Goal: Check status: Check status

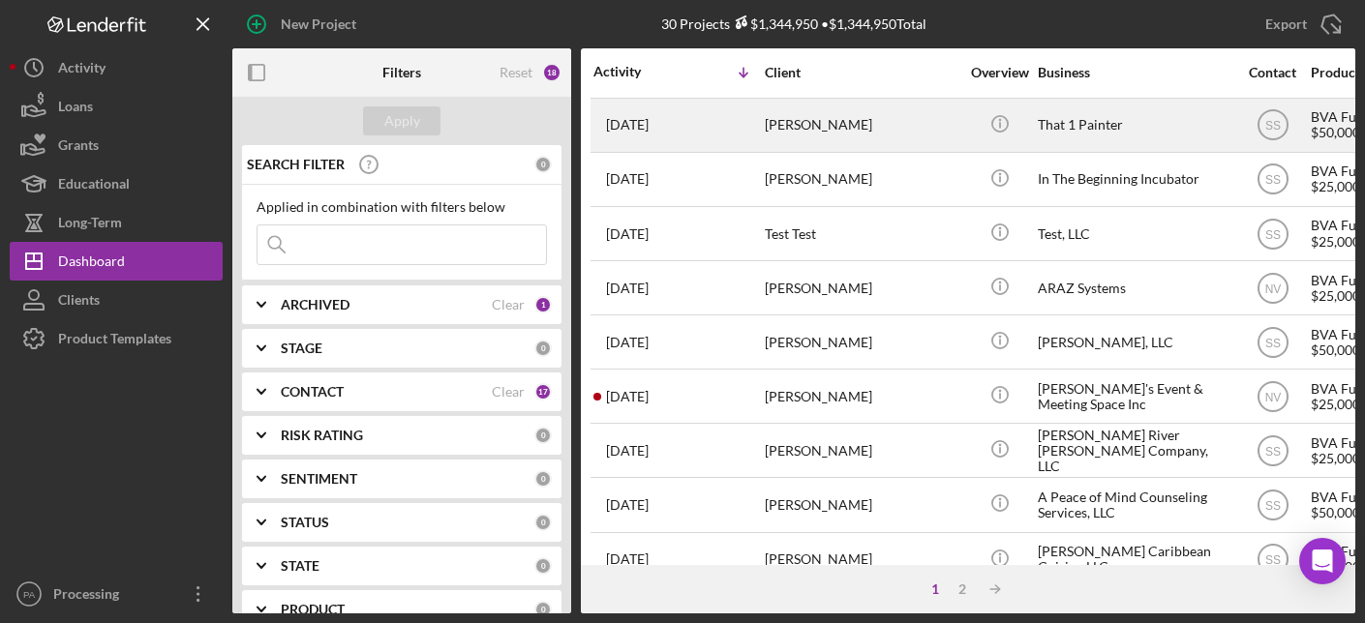
scroll to position [760, 0]
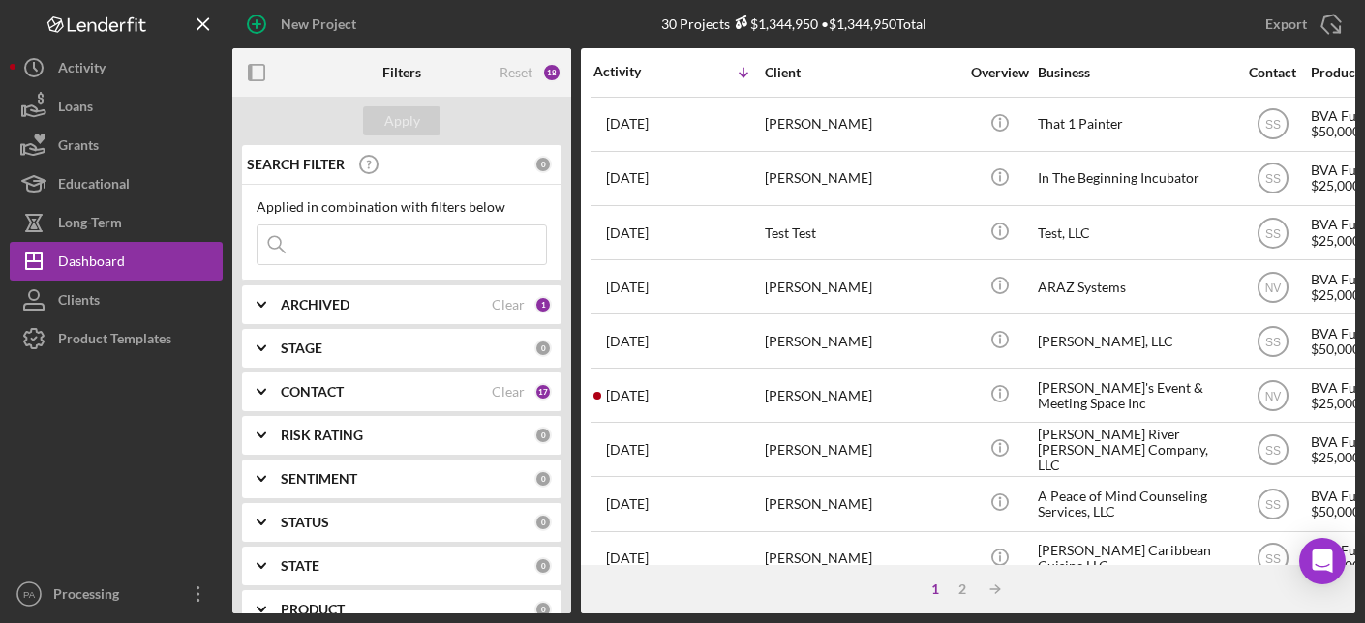
click at [415, 228] on input at bounding box center [402, 245] width 289 height 39
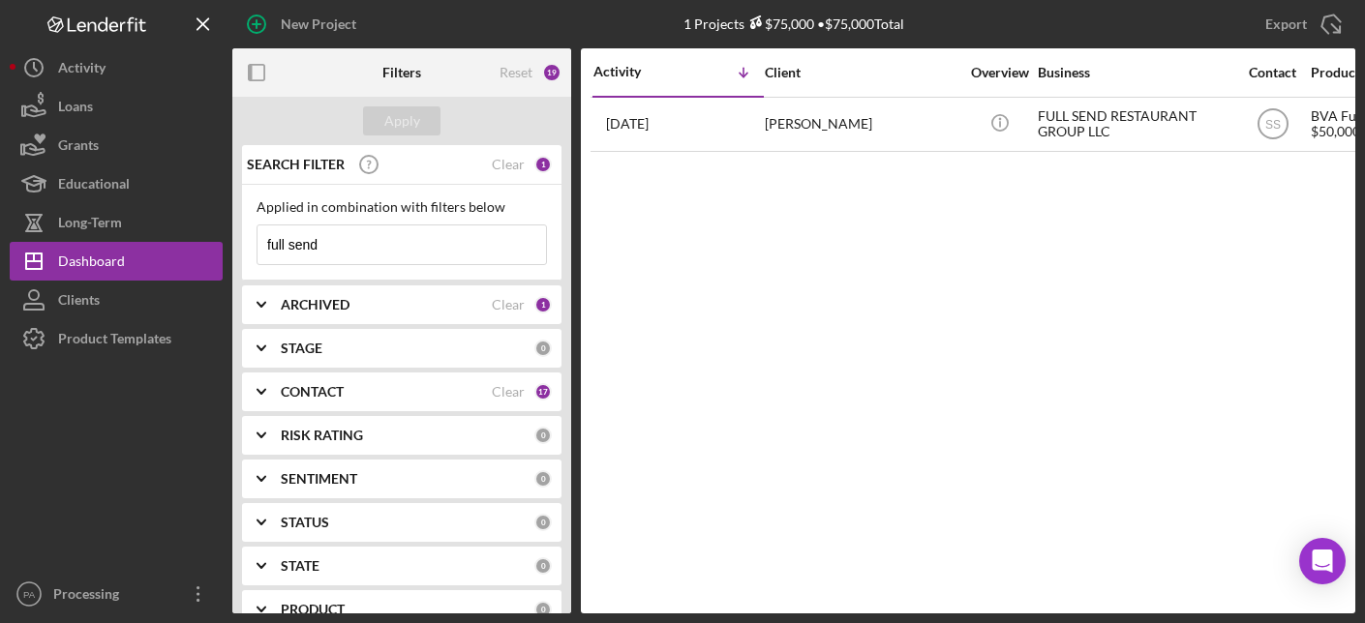
scroll to position [0, 0]
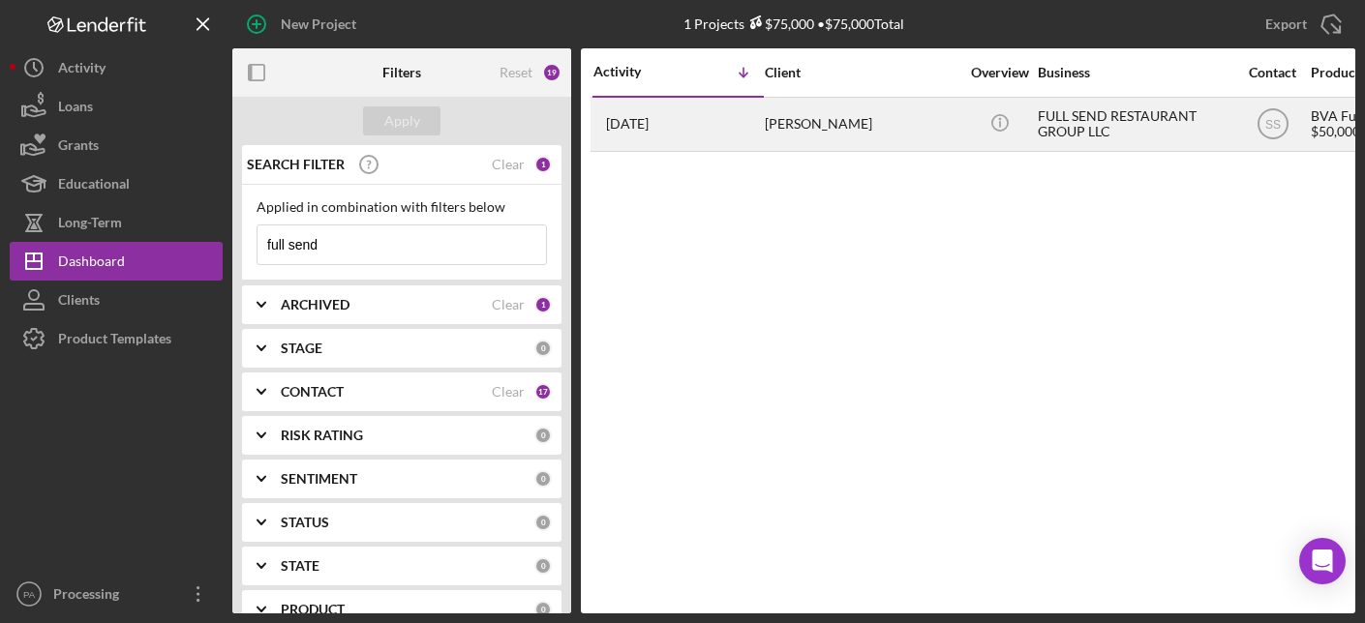
type input "full send"
click at [1070, 118] on div "FULL SEND RESTAURANT GROUP LLC" at bounding box center [1135, 124] width 194 height 51
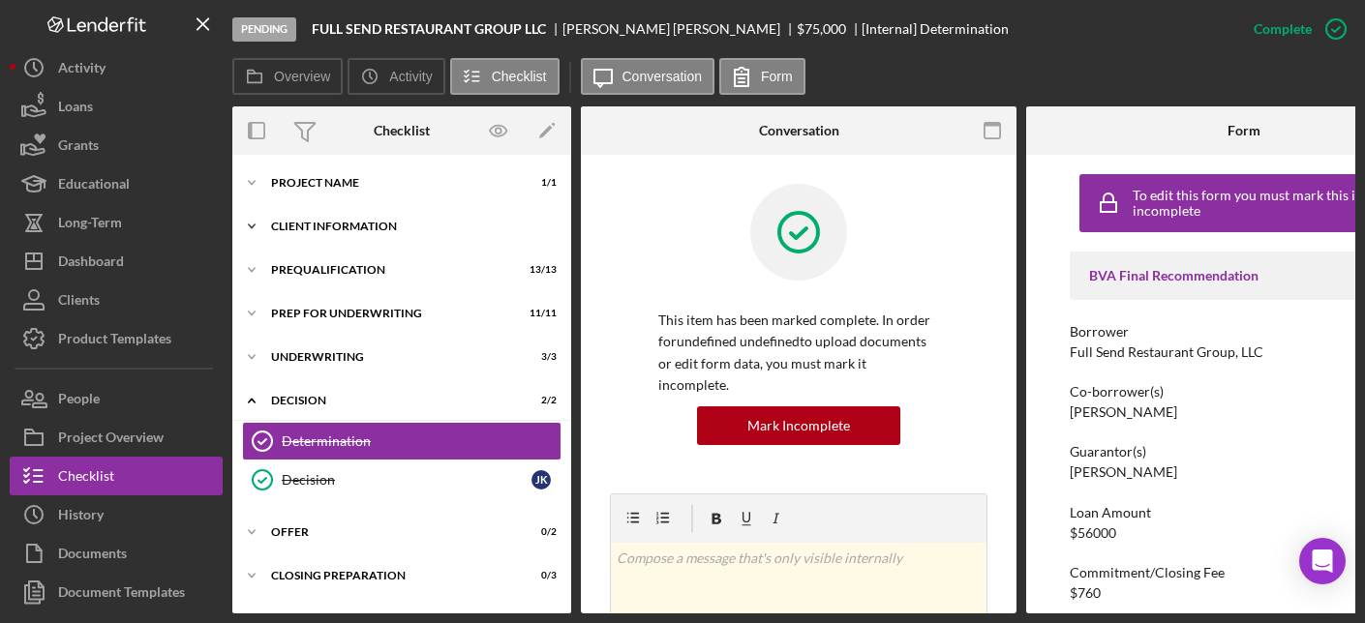
click at [318, 224] on div "Client Information" at bounding box center [409, 227] width 276 height 12
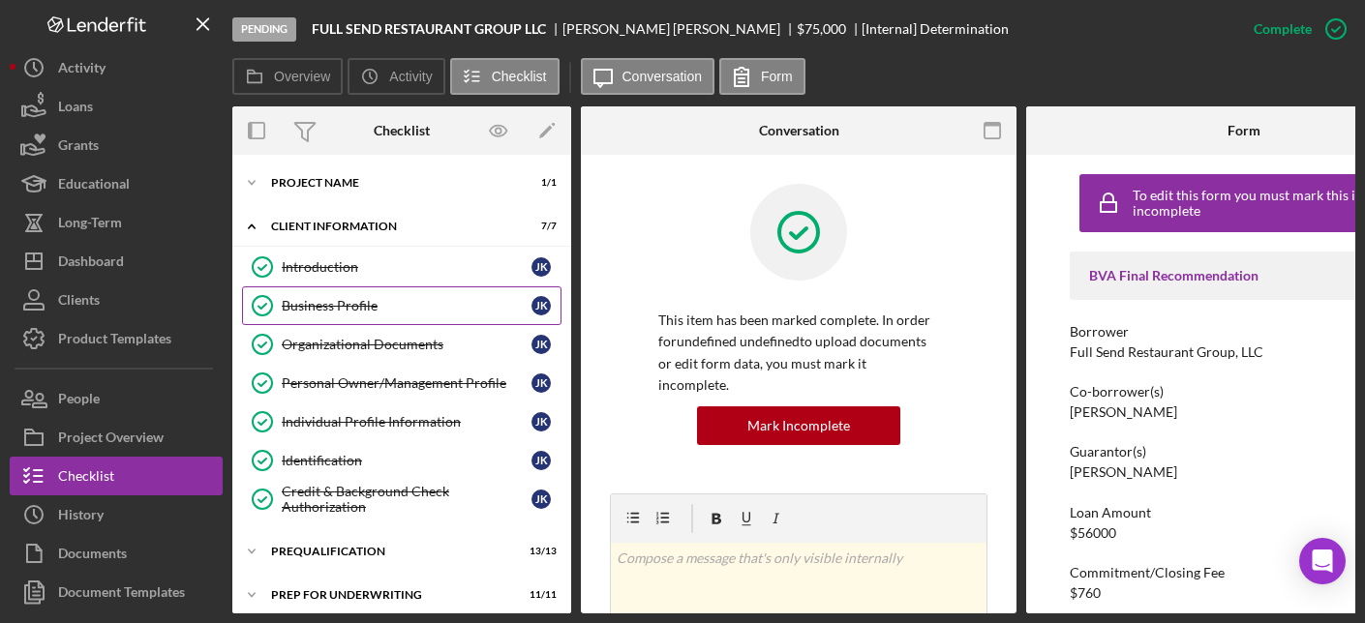
click at [330, 314] on link "Business Profile Business Profile J K" at bounding box center [401, 306] width 319 height 39
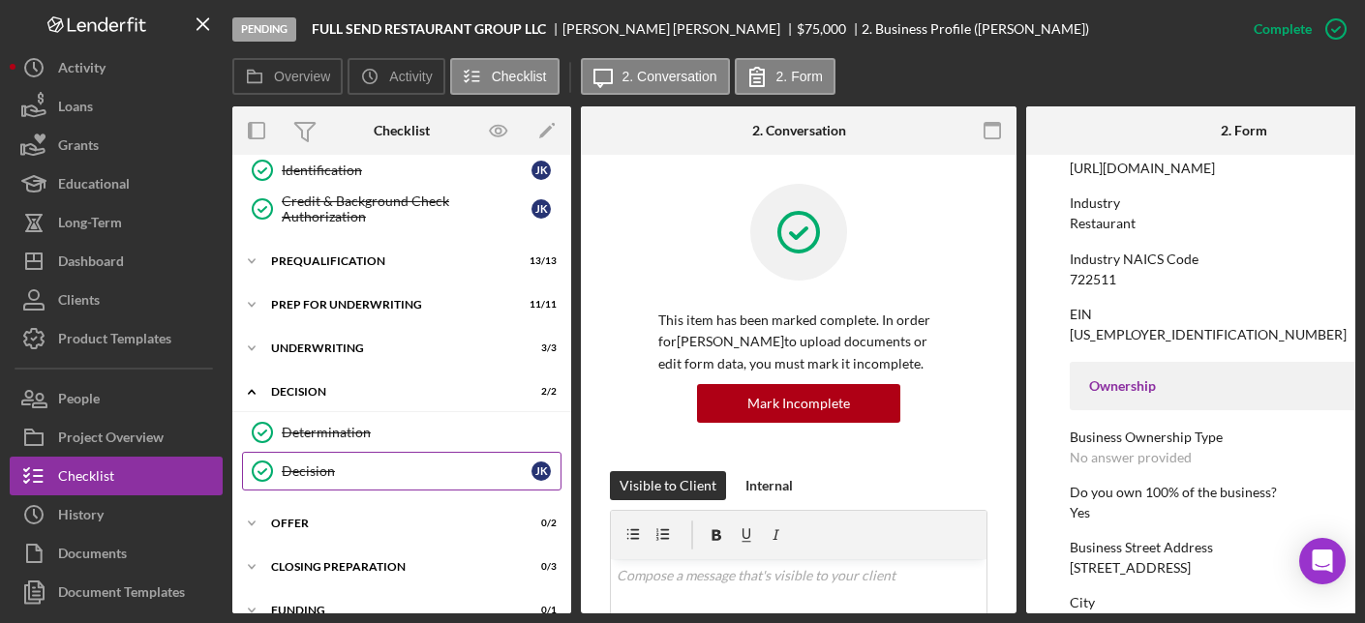
scroll to position [294, 0]
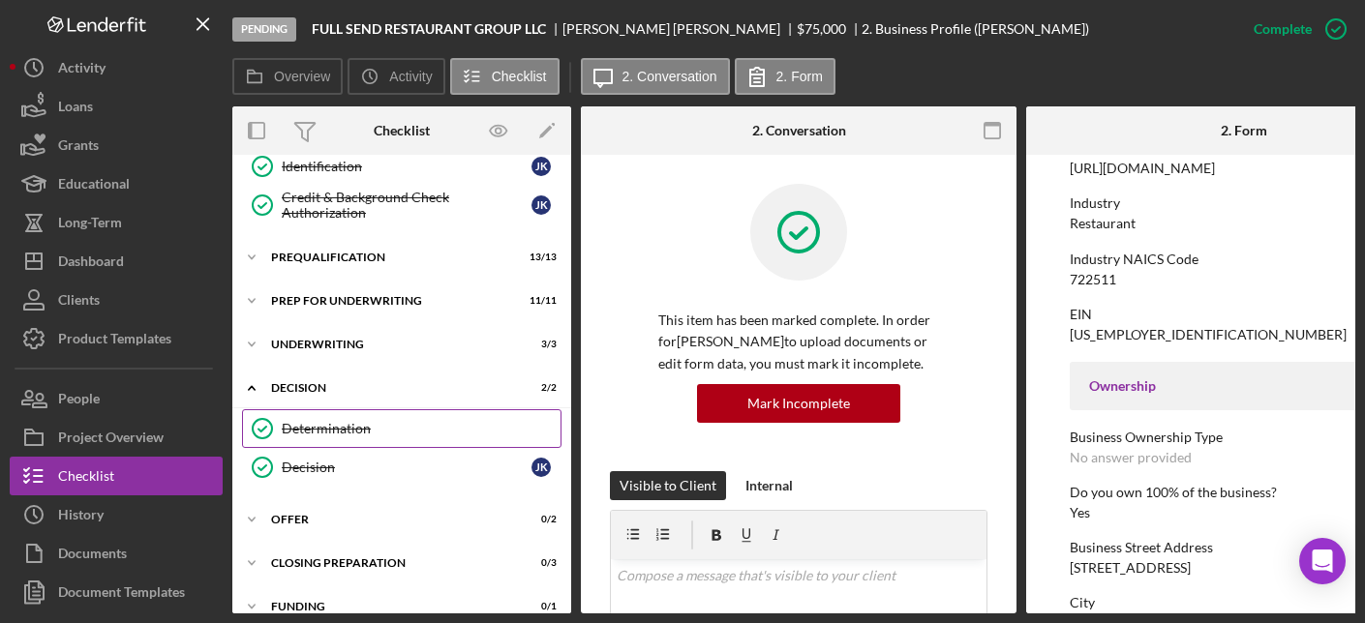
click at [381, 432] on div "Determination" at bounding box center [421, 428] width 279 height 15
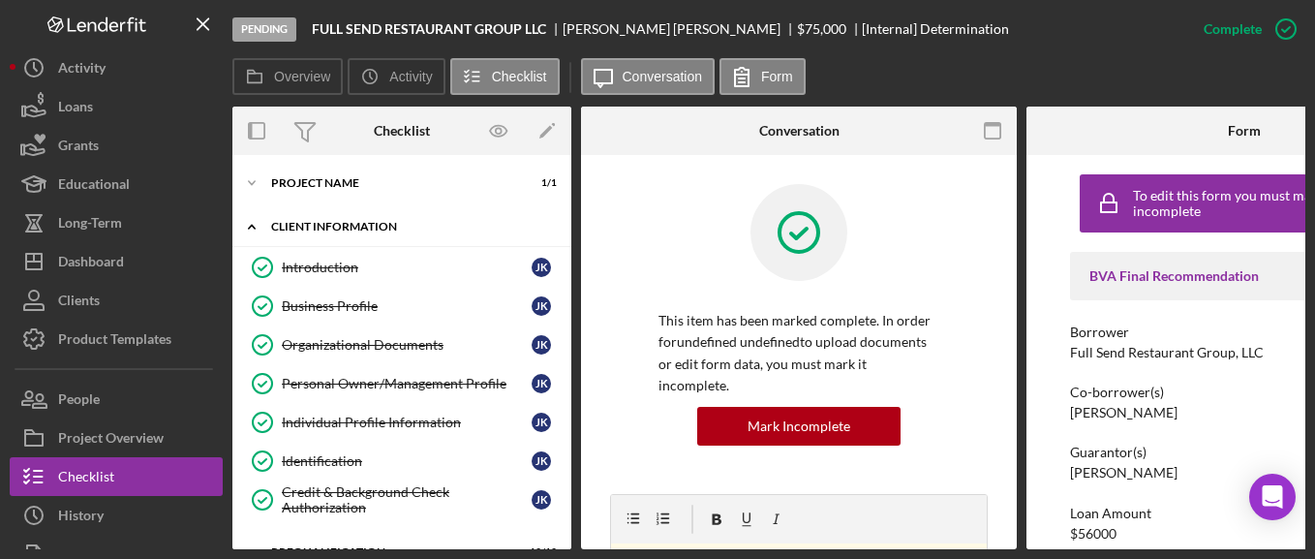
click at [334, 215] on div "Icon/Expander Client Information 7 / 7" at bounding box center [401, 227] width 339 height 40
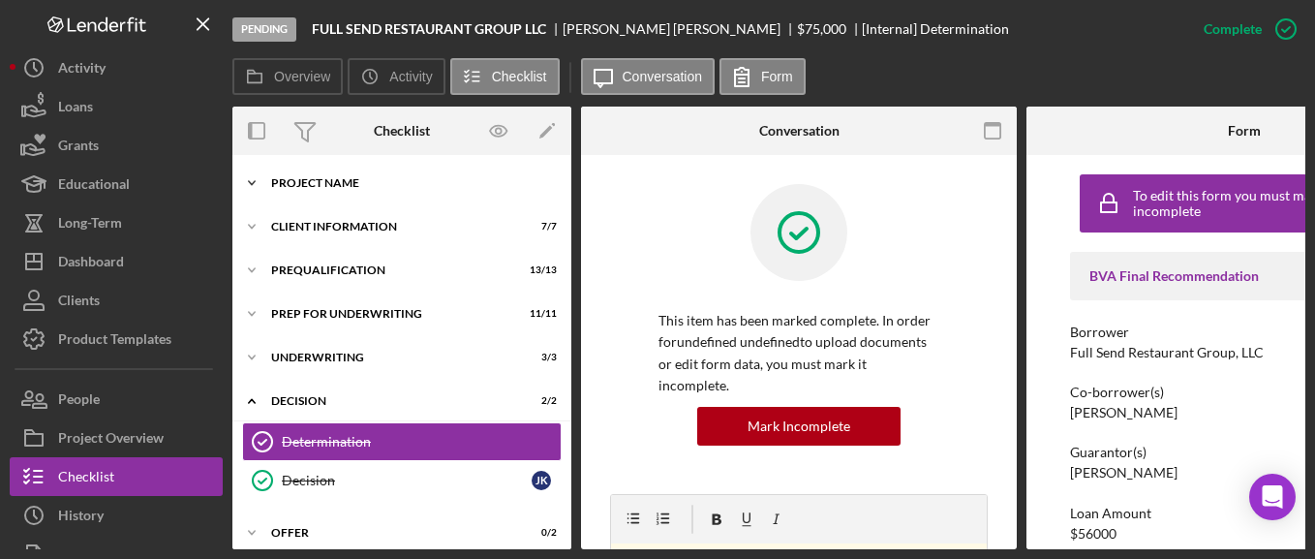
click at [329, 186] on div "Project Name" at bounding box center [409, 183] width 276 height 12
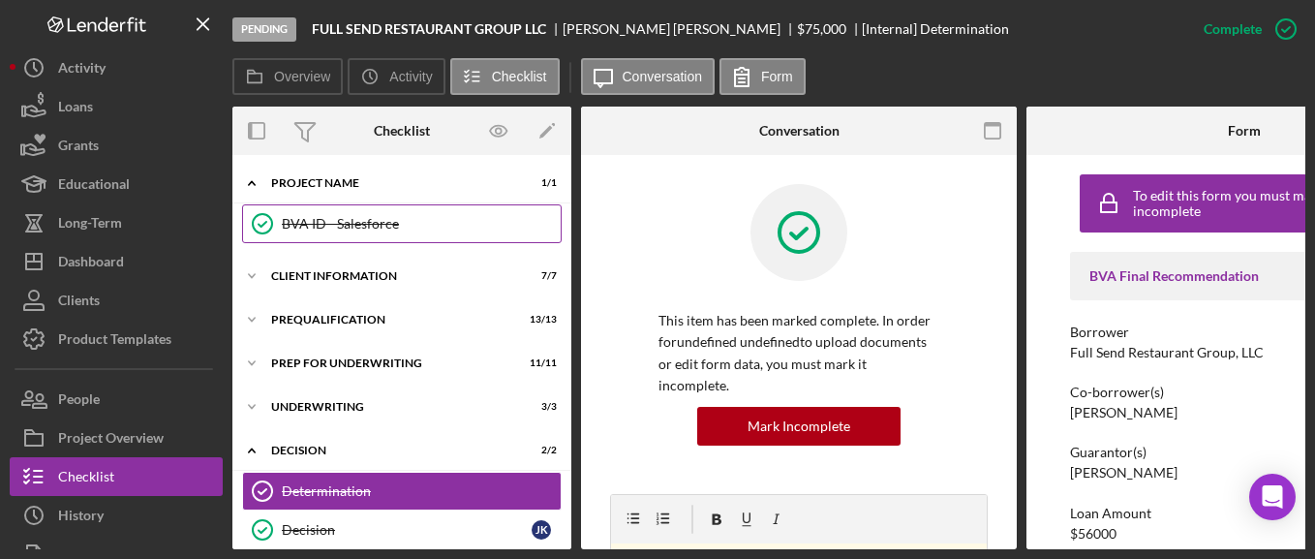
click at [335, 222] on div "BVA ID - Salesforce" at bounding box center [421, 223] width 279 height 15
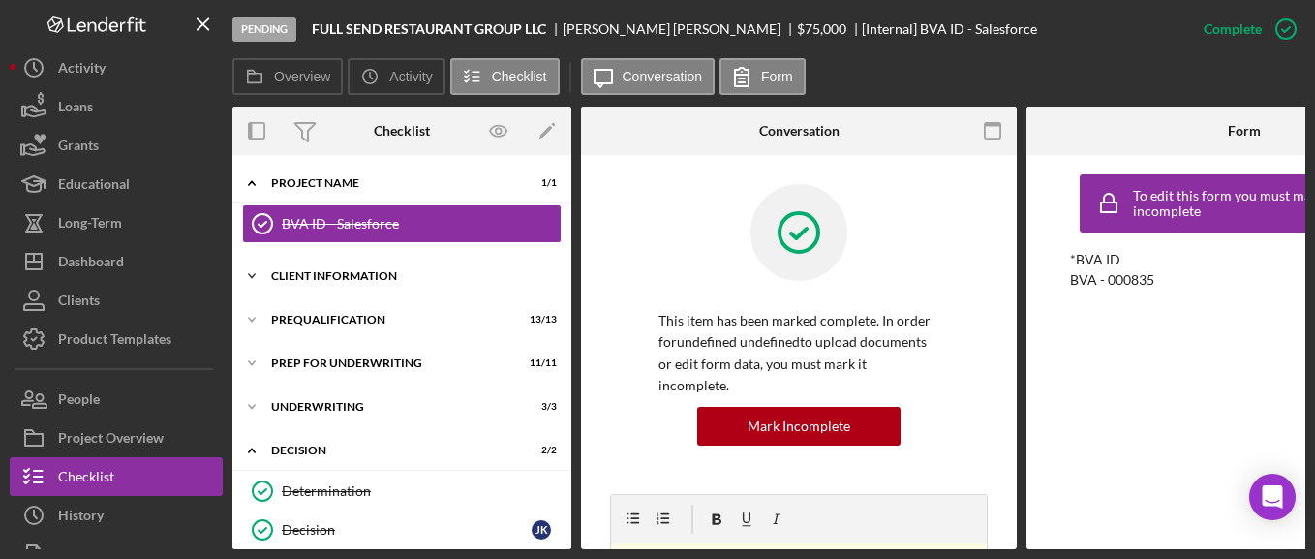
click at [325, 280] on div "Client Information" at bounding box center [409, 276] width 276 height 12
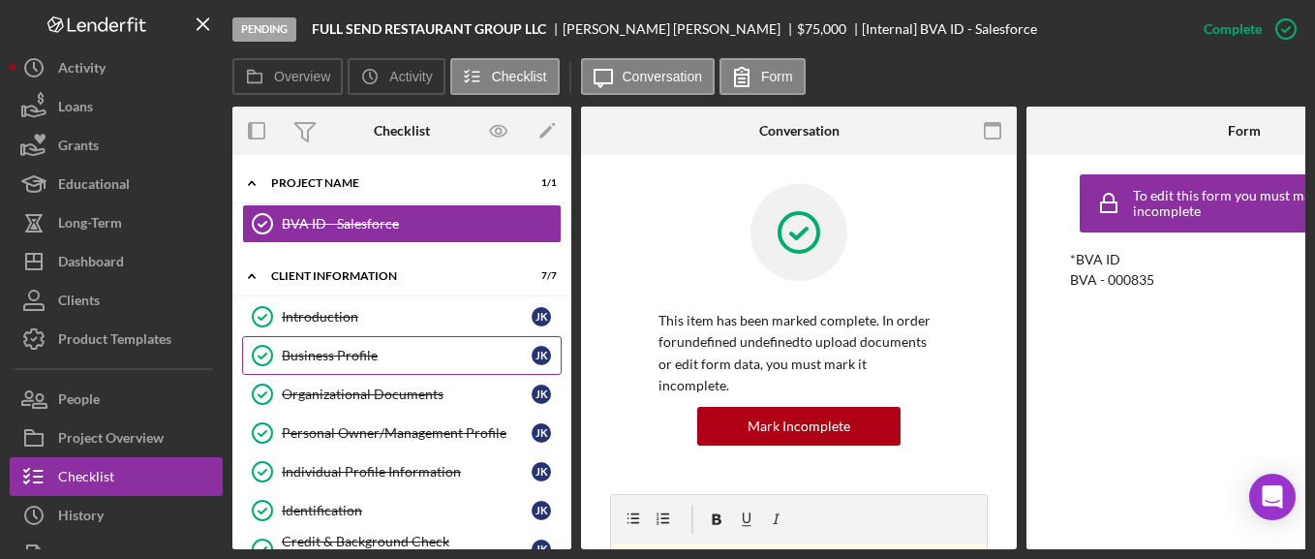
click at [341, 354] on div "Business Profile" at bounding box center [407, 355] width 250 height 15
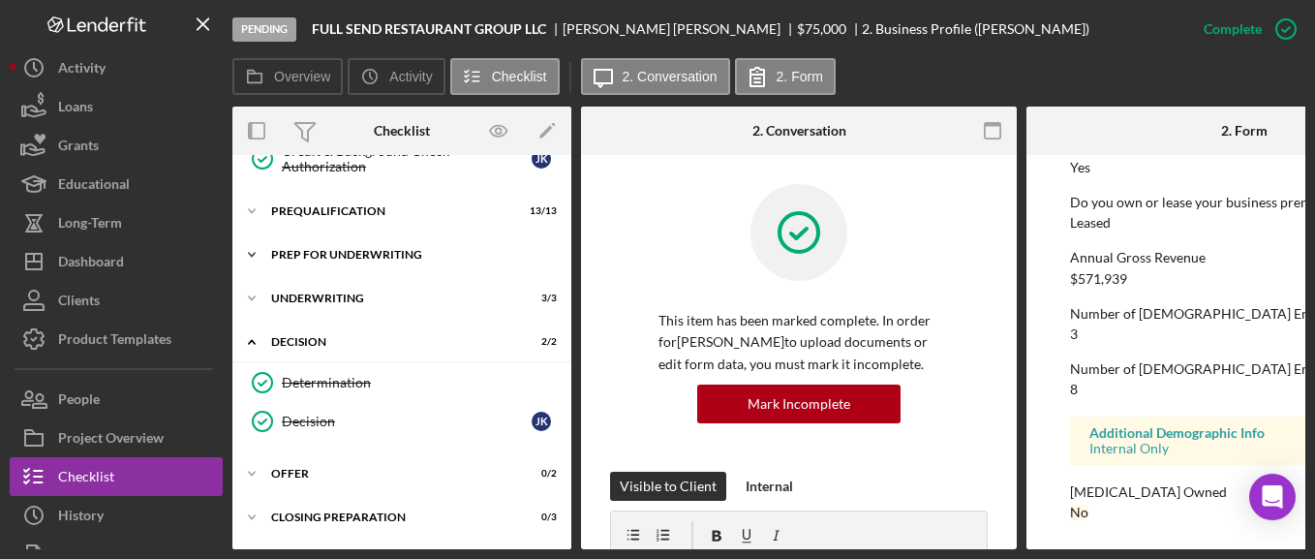
scroll to position [476, 0]
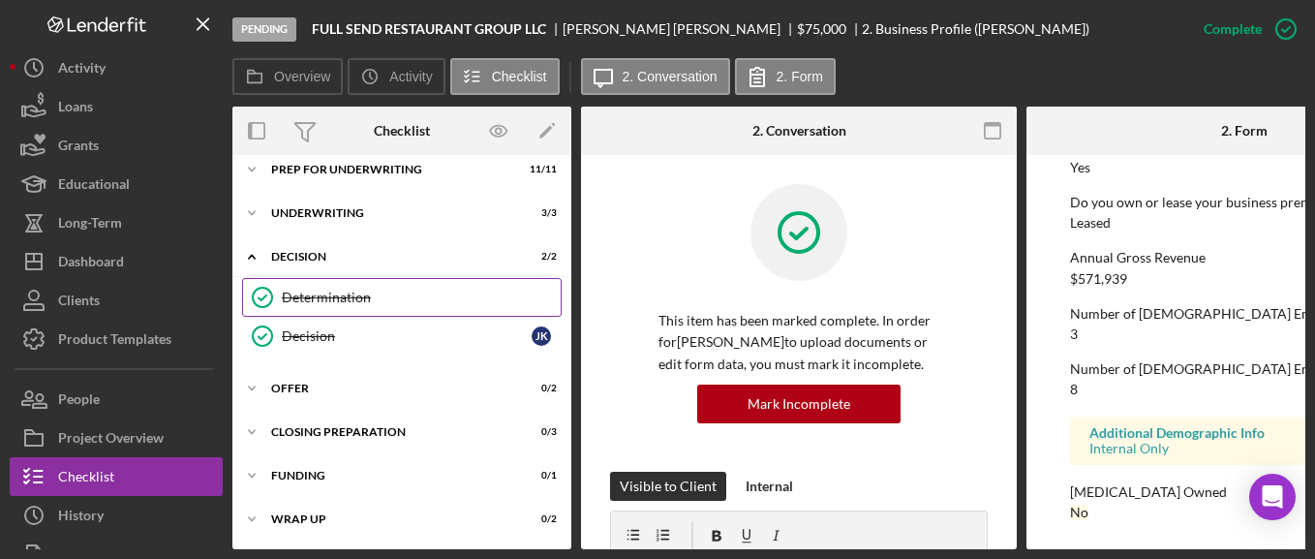
click at [342, 296] on div "Determination" at bounding box center [421, 296] width 279 height 15
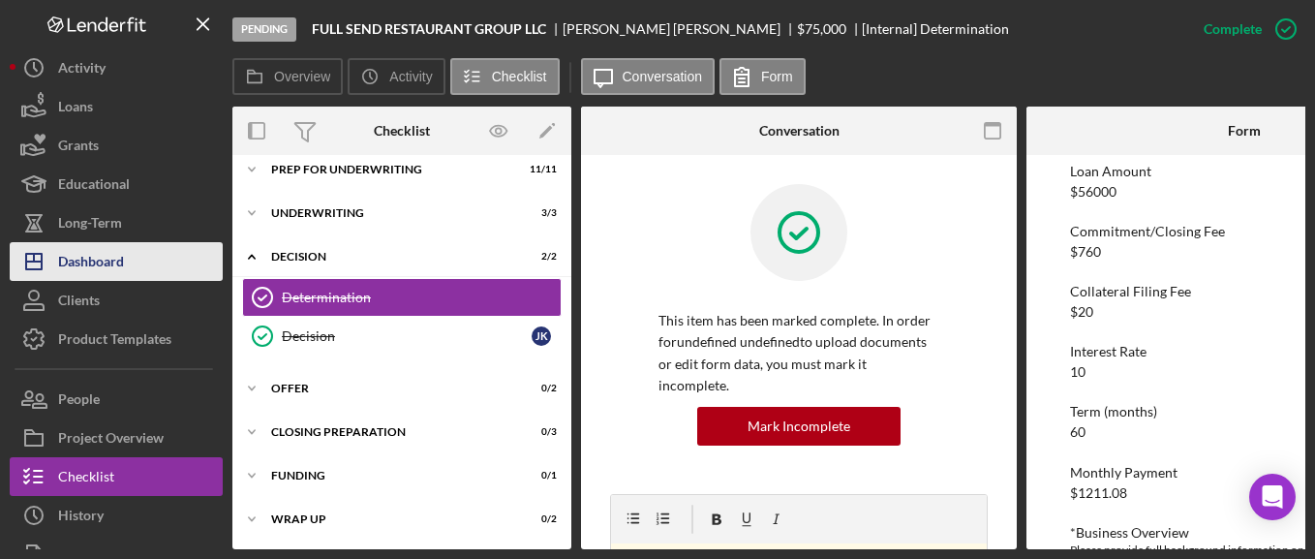
click at [94, 256] on div "Dashboard" at bounding box center [91, 264] width 66 height 44
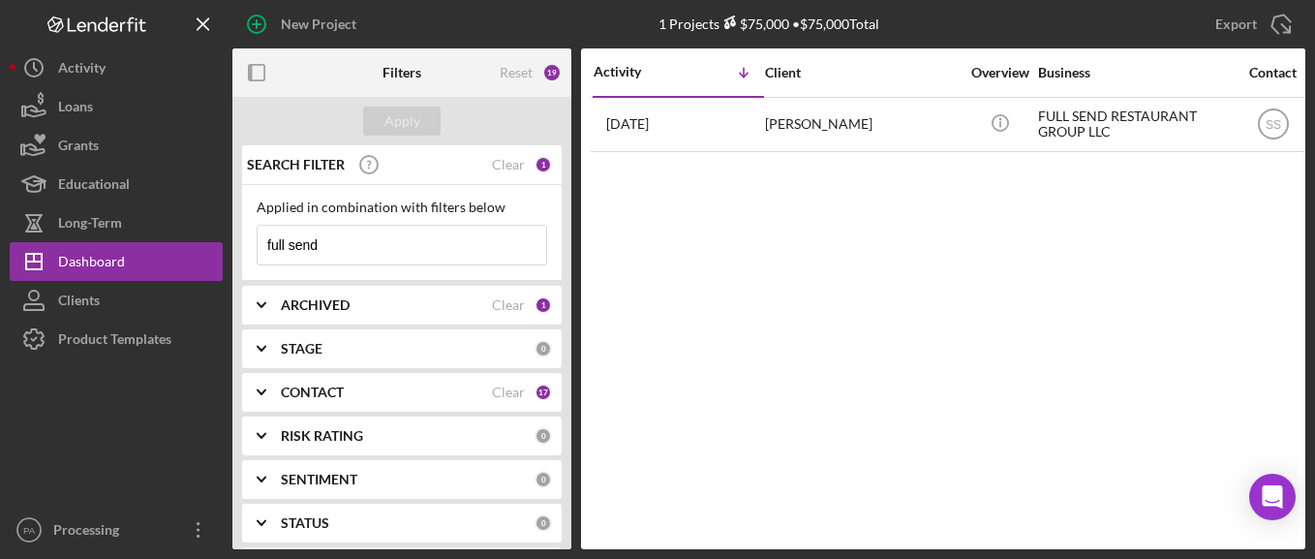
drag, startPoint x: 410, startPoint y: 243, endPoint x: 256, endPoint y: 240, distance: 154.9
click at [261, 240] on input "full send" at bounding box center [402, 245] width 289 height 39
click at [422, 124] on button "Apply" at bounding box center [401, 120] width 77 height 29
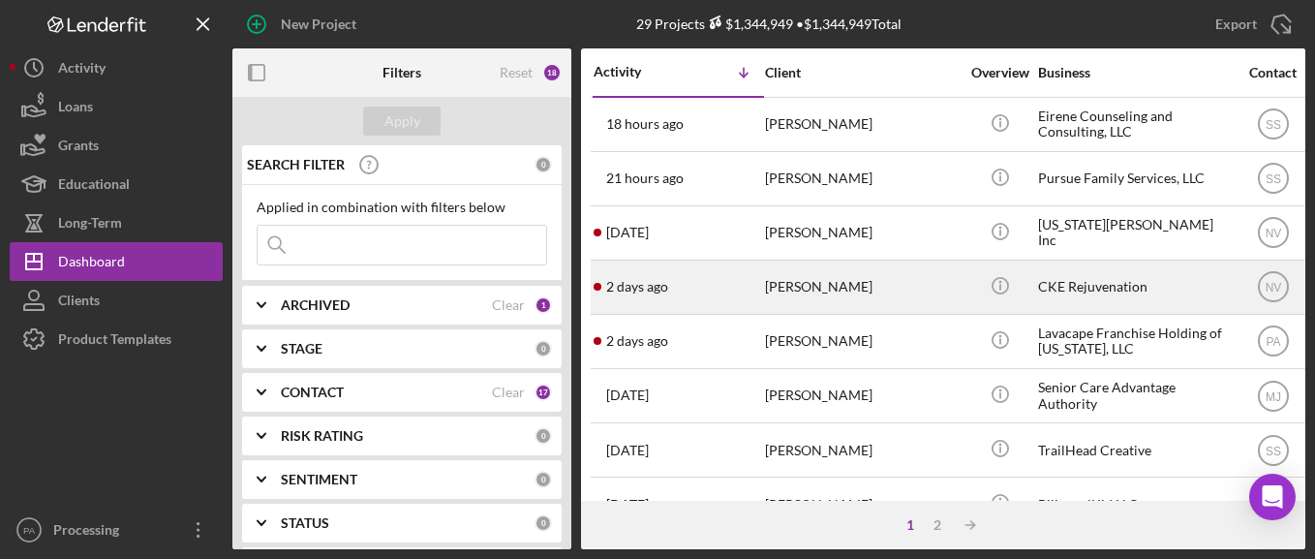
click at [821, 289] on div "[PERSON_NAME]" at bounding box center [862, 286] width 194 height 51
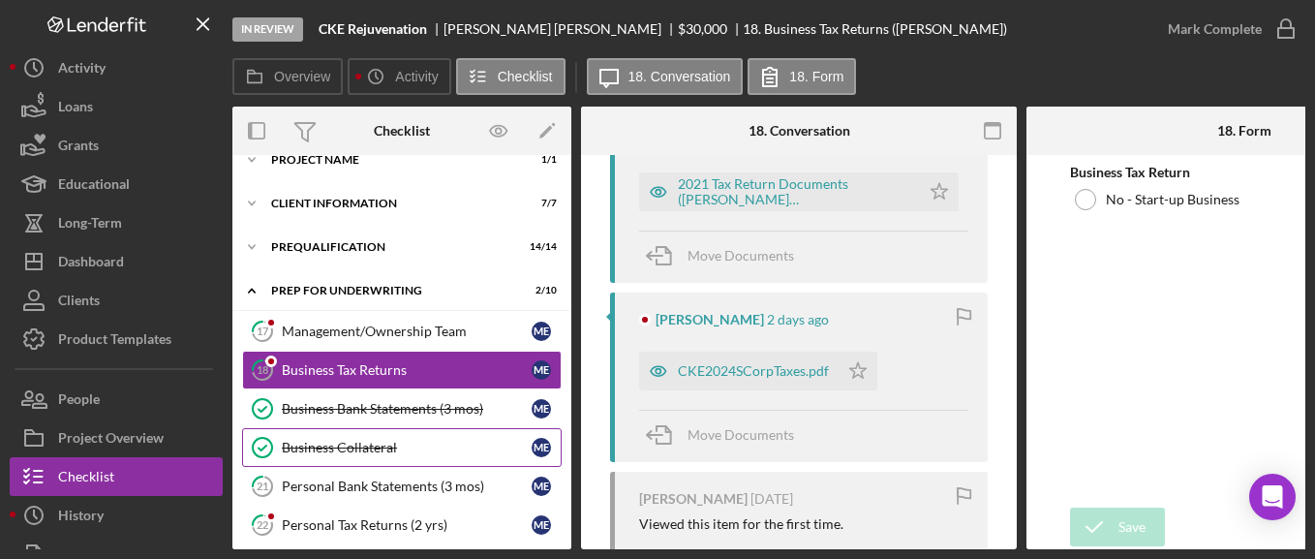
scroll to position [19, 0]
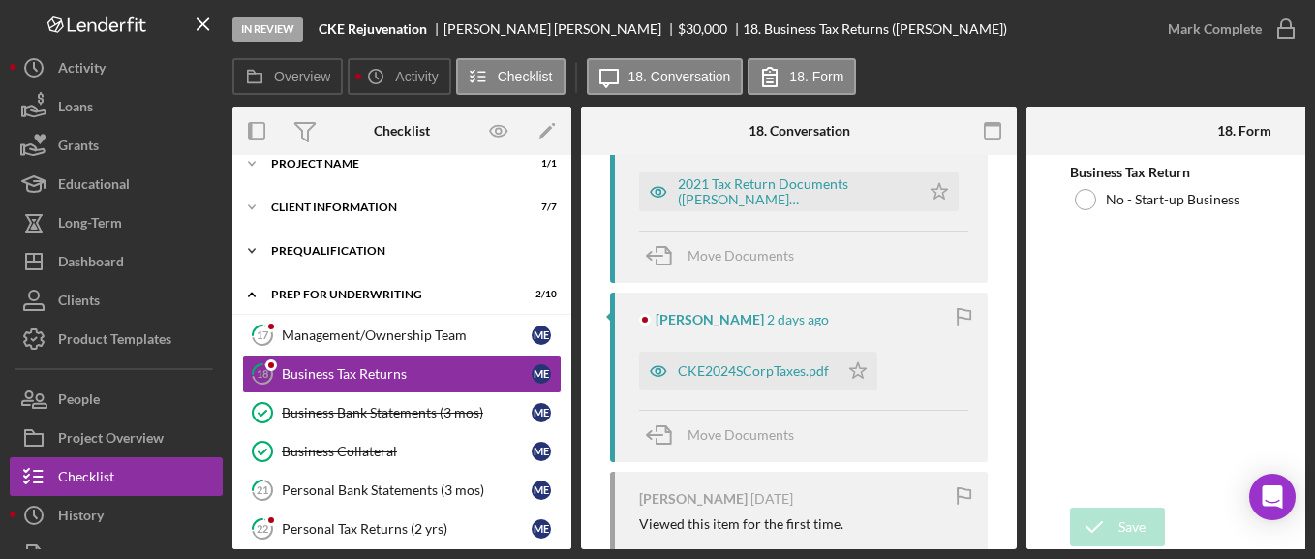
click at [375, 252] on div "Prequalification" at bounding box center [409, 251] width 276 height 12
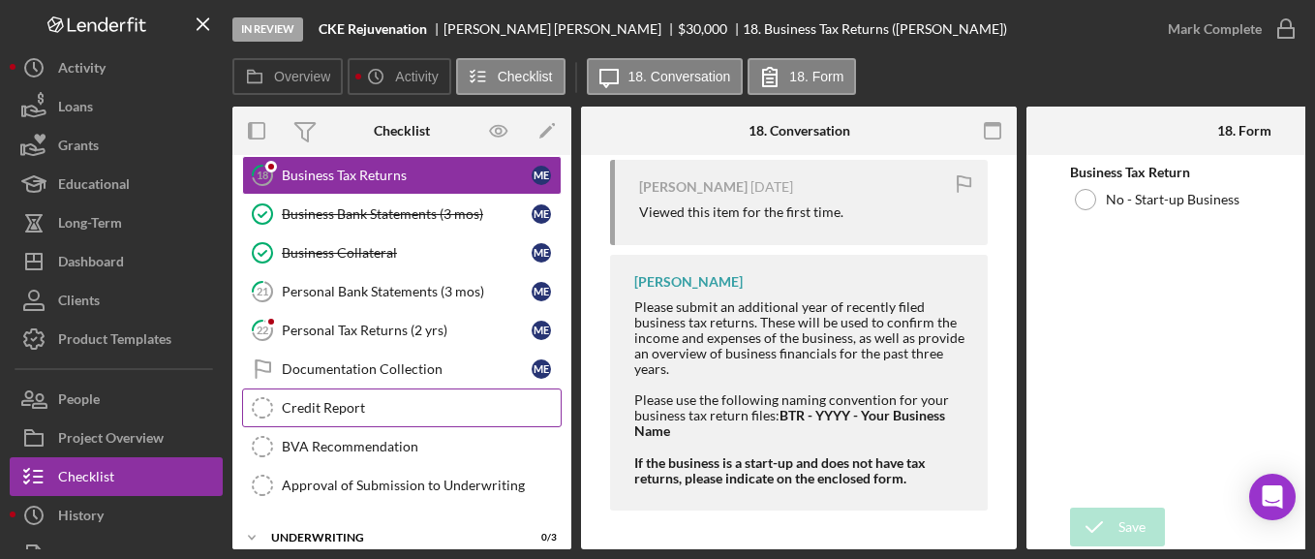
scroll to position [775, 0]
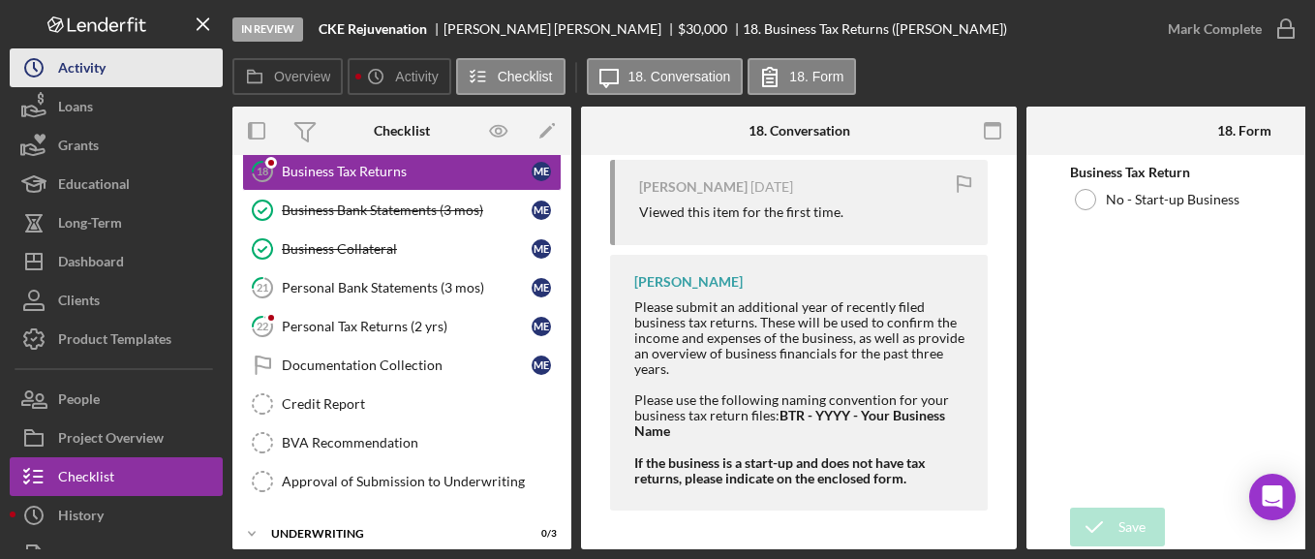
click at [148, 57] on button "Icon/History Activity" at bounding box center [116, 67] width 213 height 39
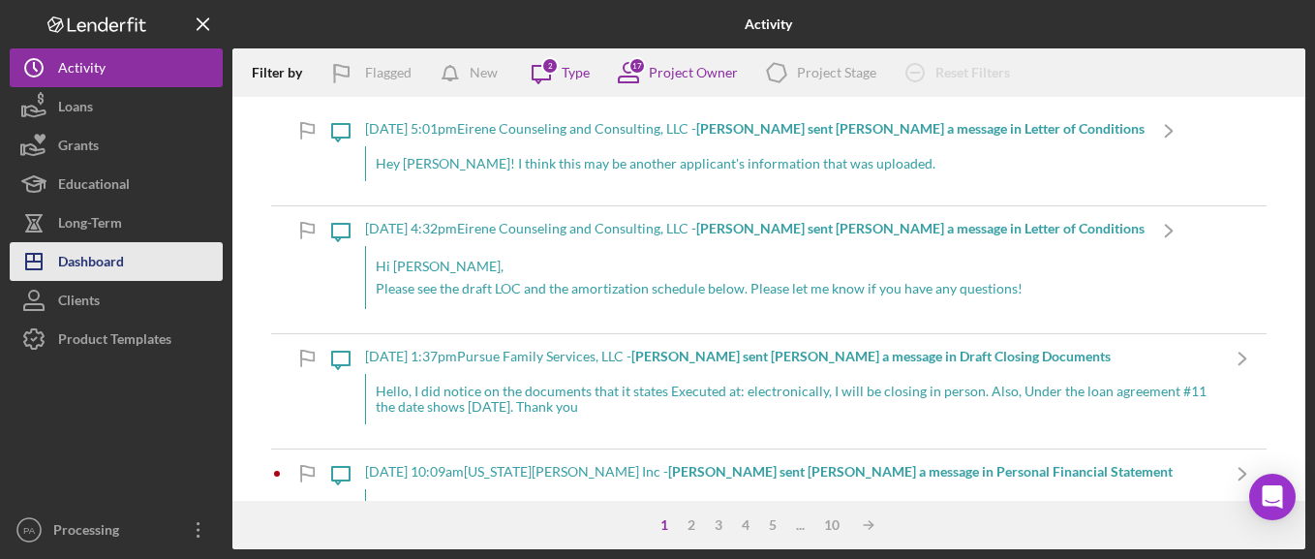
click at [98, 260] on div "Dashboard" at bounding box center [91, 264] width 66 height 44
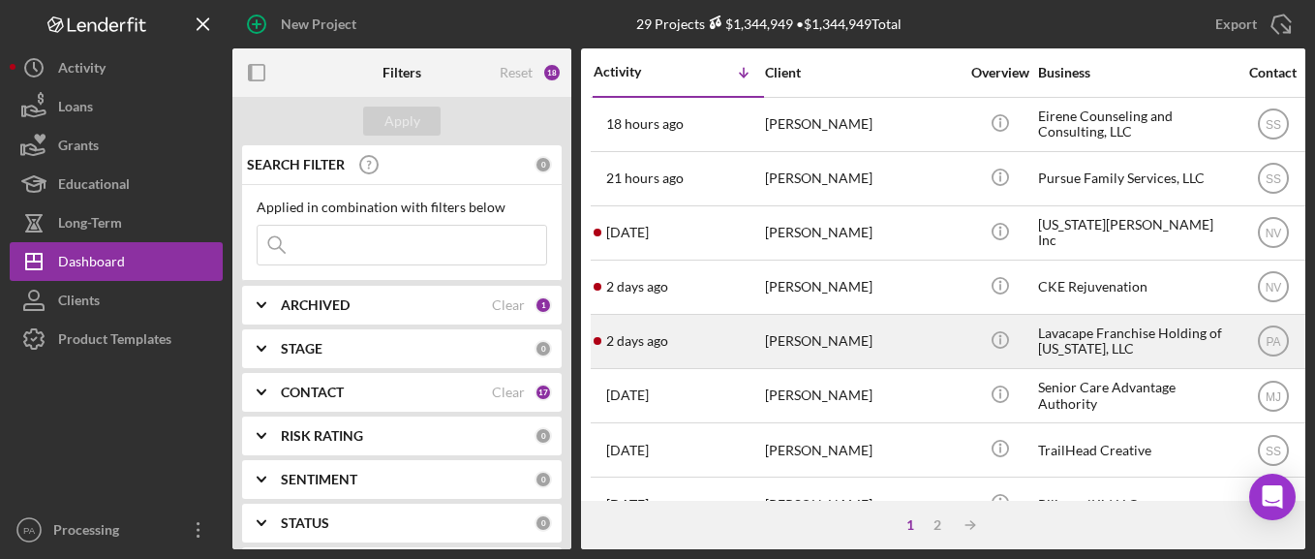
click at [805, 348] on div "[PERSON_NAME]" at bounding box center [862, 341] width 194 height 51
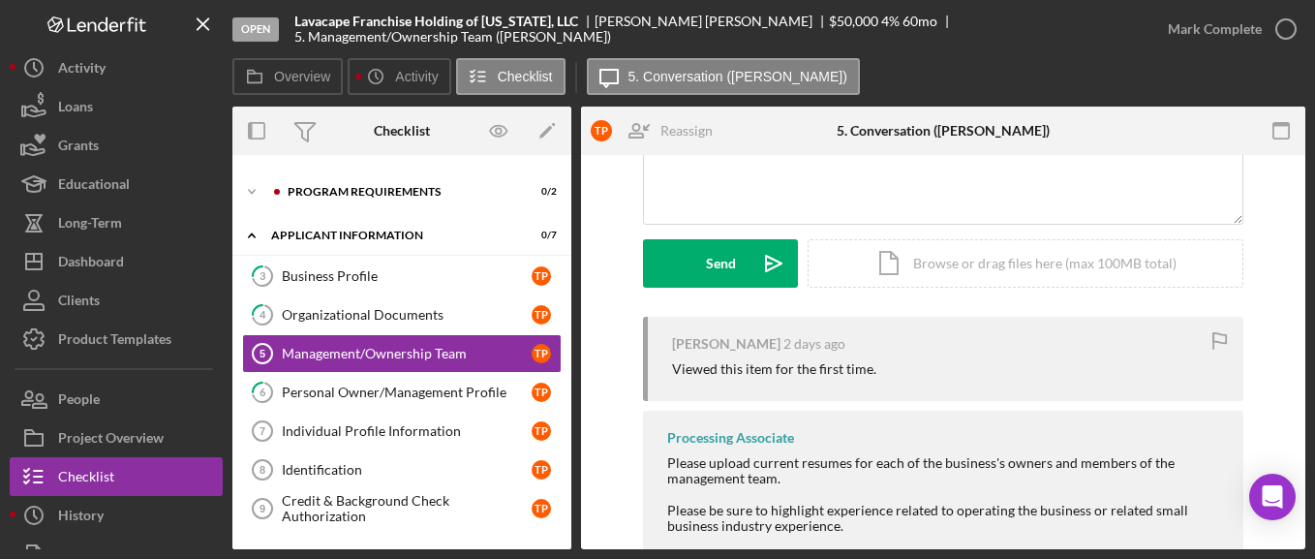
scroll to position [343, 0]
